Goal: Find contact information

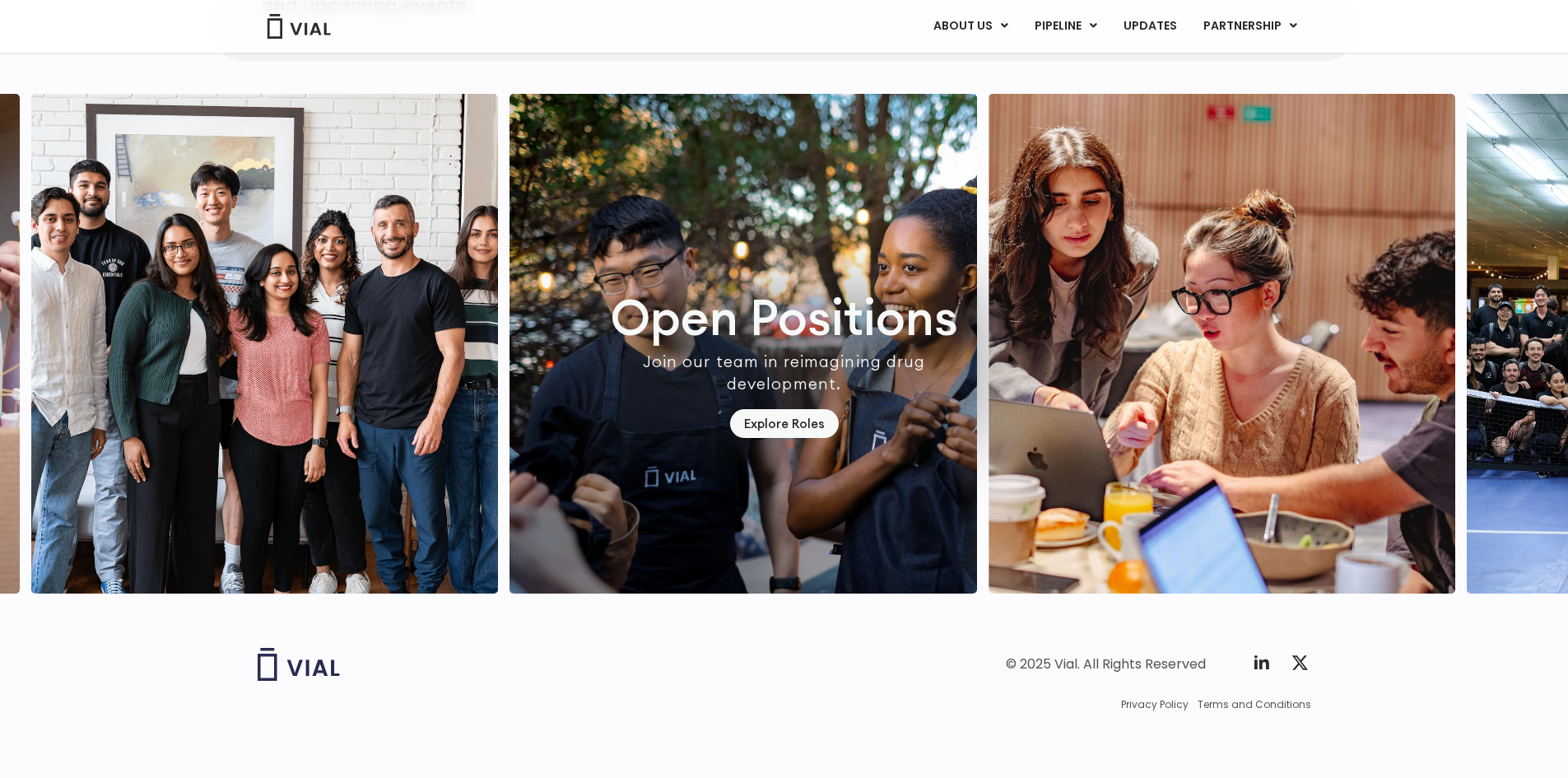
scroll to position [4328, 0]
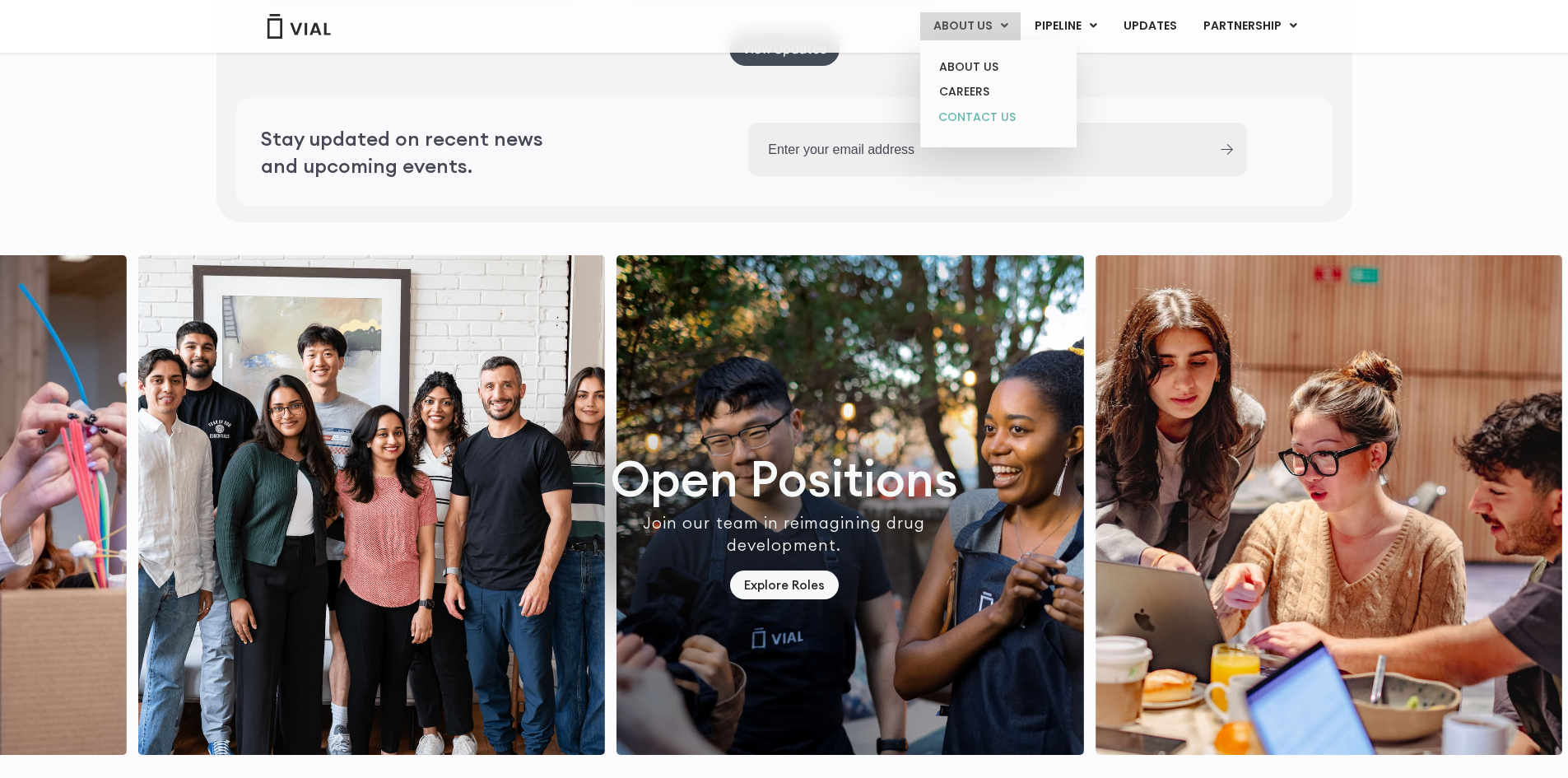
click at [978, 117] on link "CONTACT US" at bounding box center [998, 118] width 144 height 27
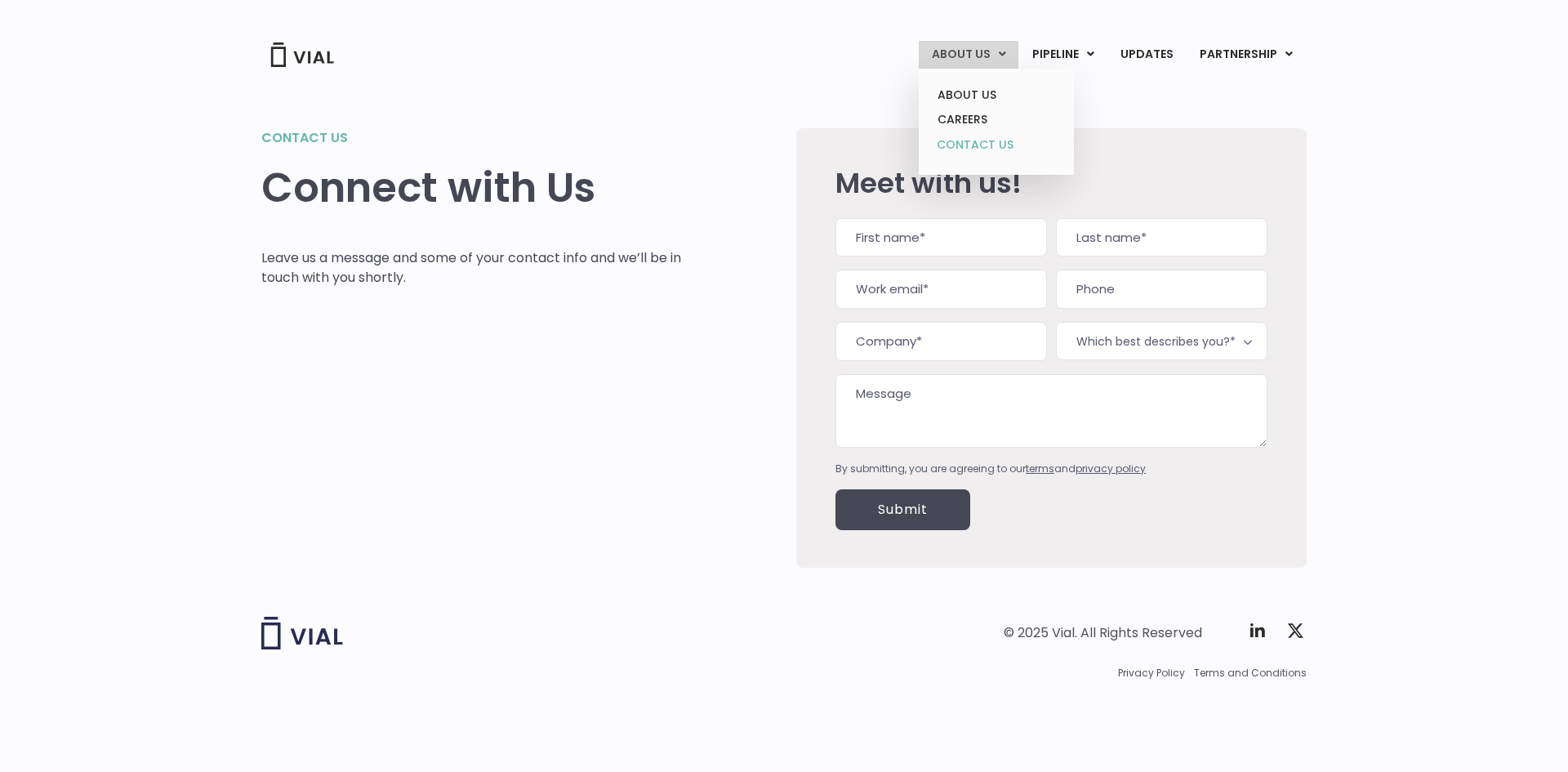
click at [966, 139] on link "CONTACT US" at bounding box center [996, 146] width 143 height 26
click at [631, 46] on div "ABOUT US ABOUT US CAREERS CONTACT US PIPELINE TL1A HLE PHASE 2 INHBE/ACTIVIN E …" at bounding box center [783, 54] width 1045 height 27
